Goal: Task Accomplishment & Management: Use online tool/utility

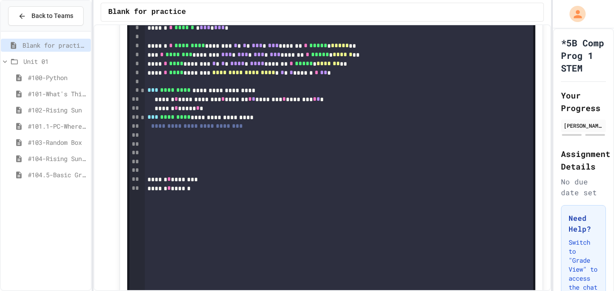
scroll to position [236, 0]
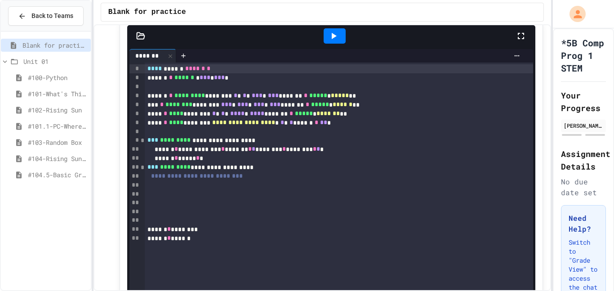
scroll to position [201, 0]
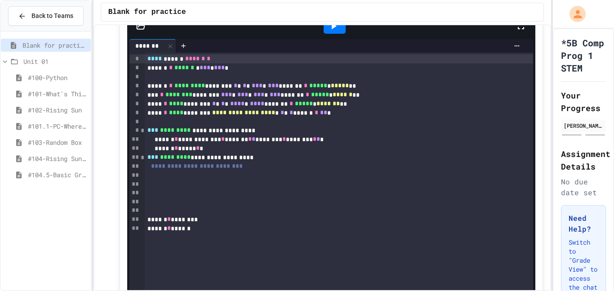
click at [166, 149] on div "****** * ***** * *" at bounding box center [339, 148] width 389 height 9
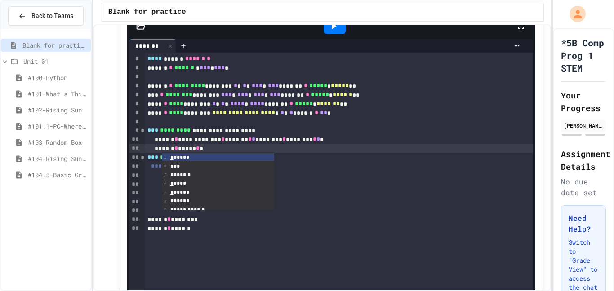
click at [315, 172] on div "To enrich screen reader interactions, please activate Accessibility in Grammarl…" at bounding box center [339, 175] width 389 height 9
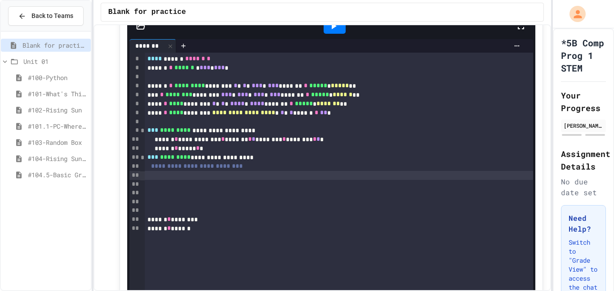
click at [331, 30] on icon at bounding box center [333, 26] width 11 height 11
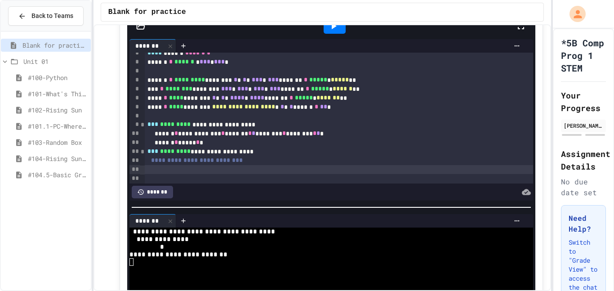
scroll to position [5, 0]
